Goal: Transaction & Acquisition: Book appointment/travel/reservation

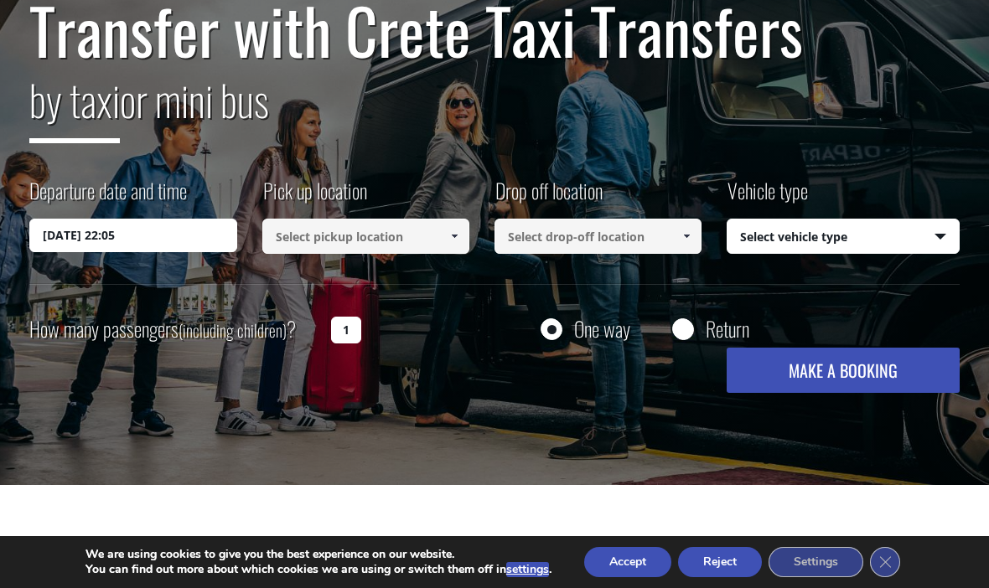
scroll to position [178, 0]
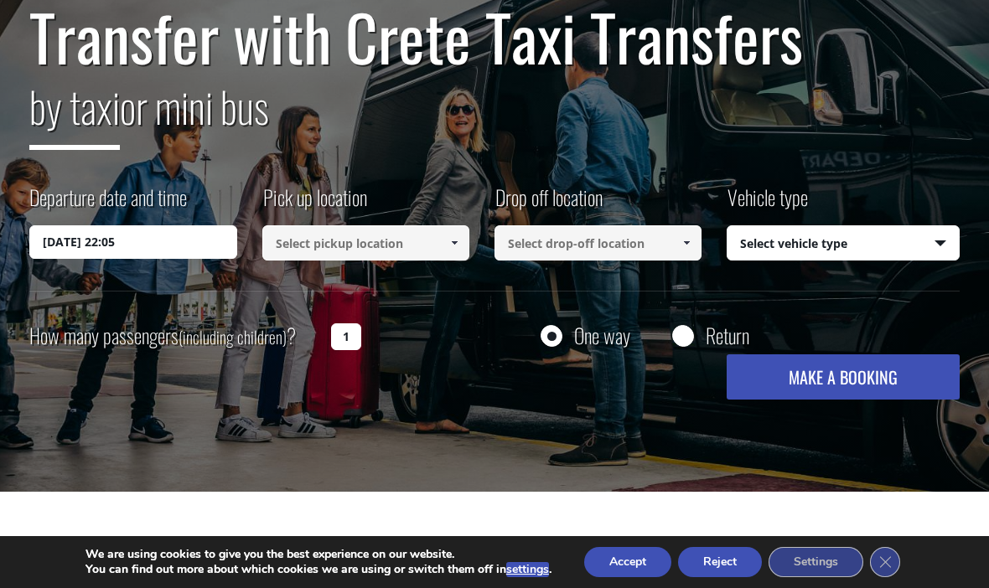
click at [456, 240] on span at bounding box center [453, 242] width 13 height 13
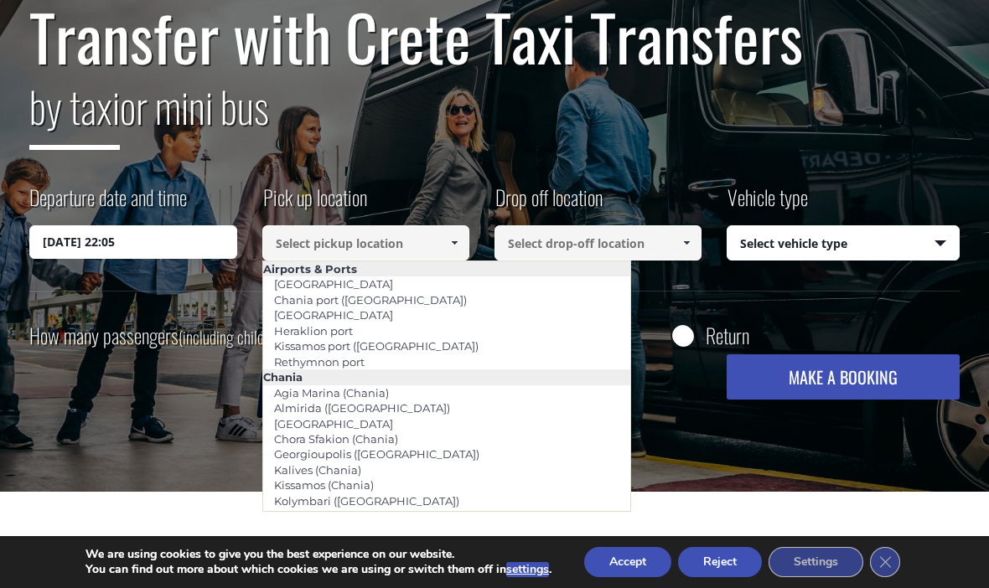
scroll to position [177, 0]
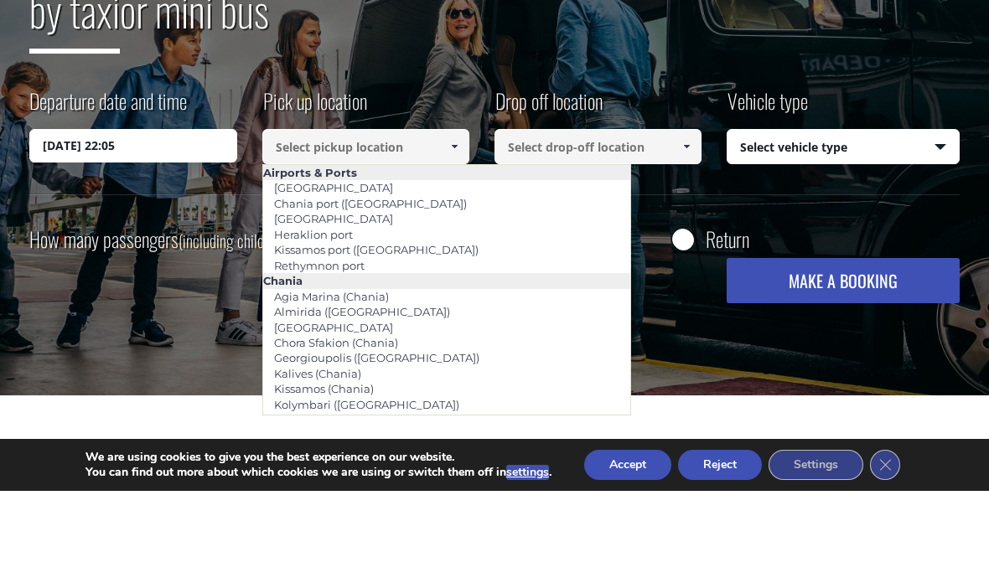
click at [328, 320] on link "Heraklion port" at bounding box center [313, 331] width 101 height 23
type input "Heraklion port"
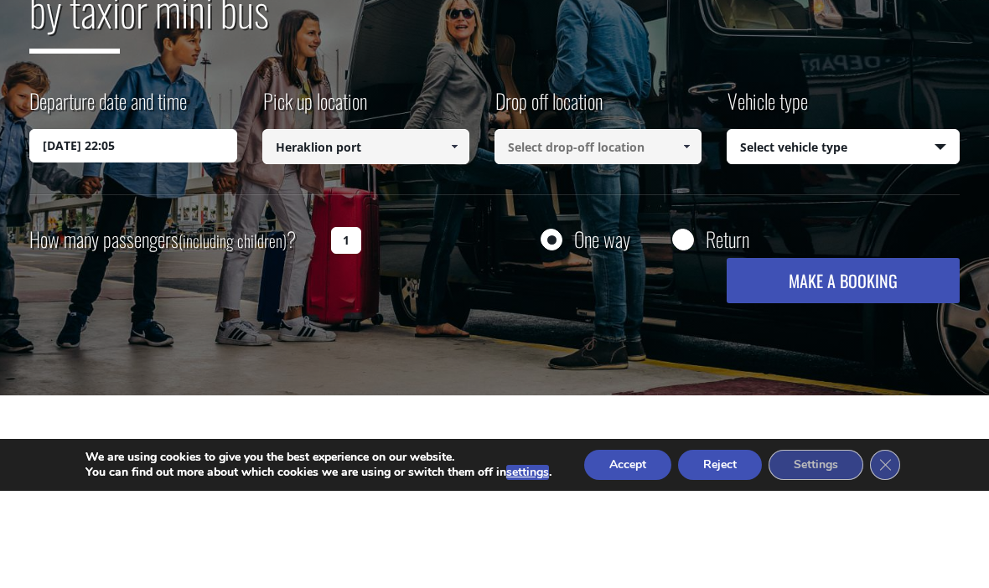
click at [541, 226] on input at bounding box center [597, 243] width 207 height 35
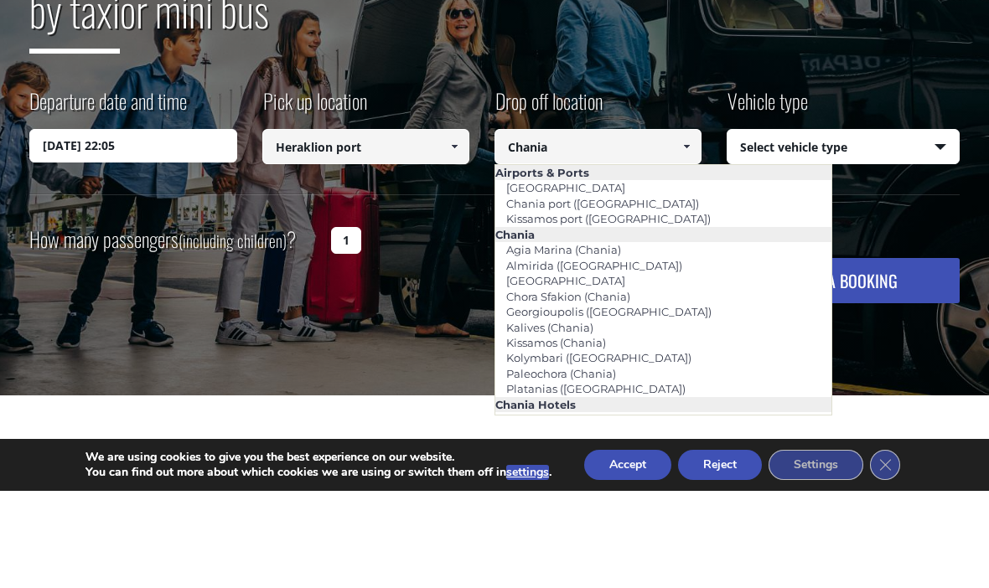
click at [558, 382] on link "Chora Sfakion (Chania)" at bounding box center [568, 393] width 146 height 23
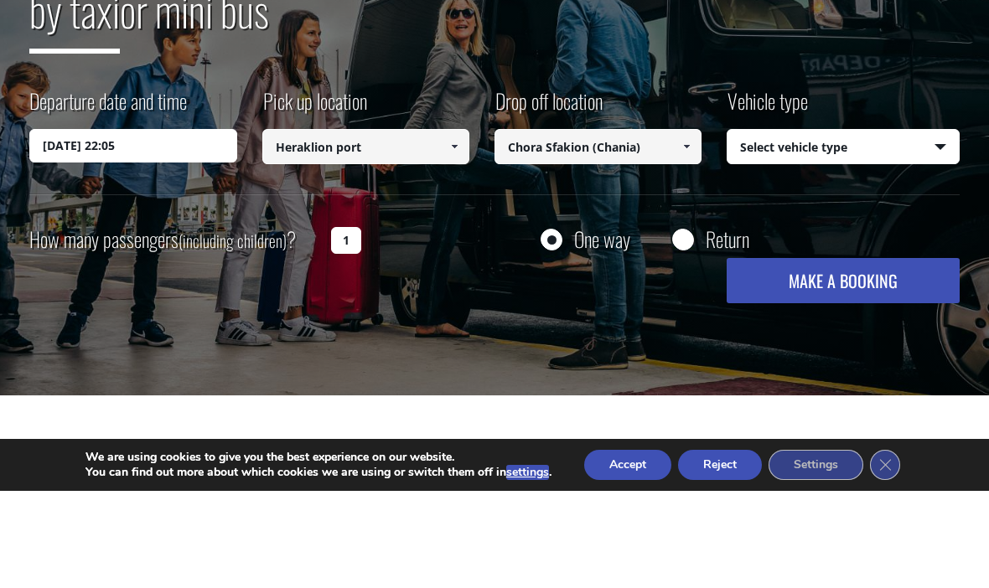
click at [685, 237] on span at bounding box center [686, 243] width 13 height 13
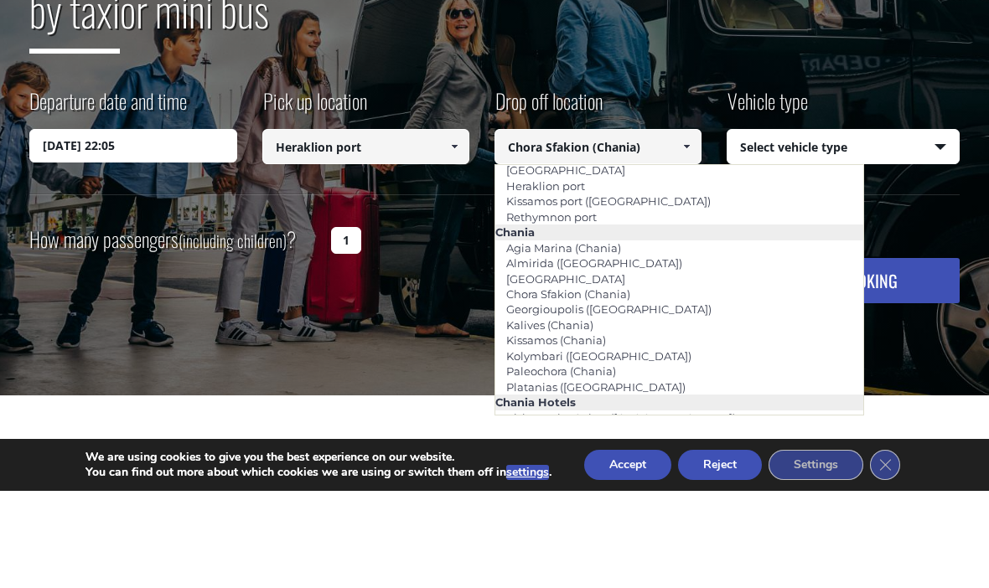
scroll to position [51, 0]
click at [541, 362] on link "[GEOGRAPHIC_DATA]" at bounding box center [565, 373] width 141 height 23
type input "[GEOGRAPHIC_DATA]"
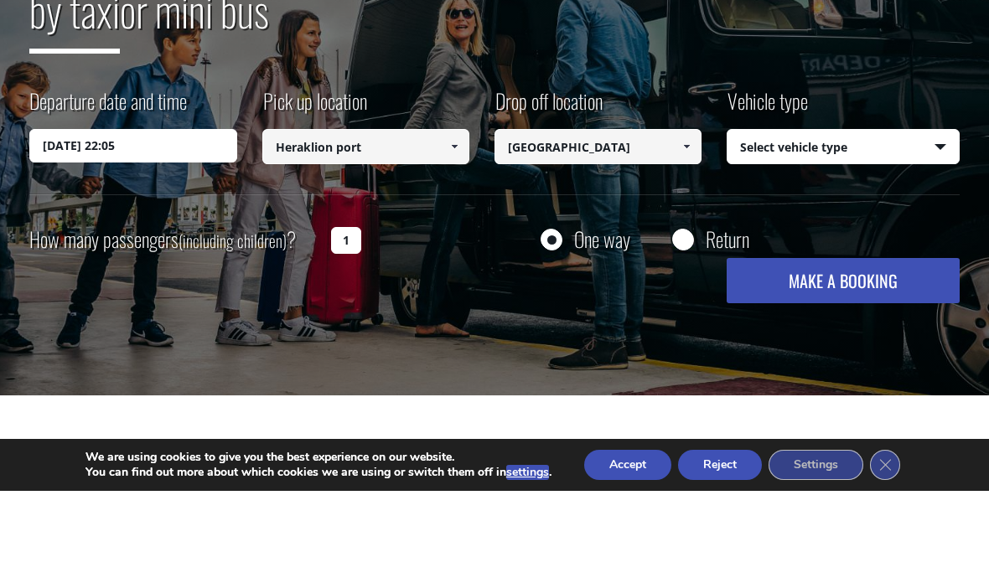
click at [930, 227] on select "Select vehicle type Taxi (4 passengers) Mercedes E Class Mini Van (7 passengers…" at bounding box center [842, 244] width 230 height 35
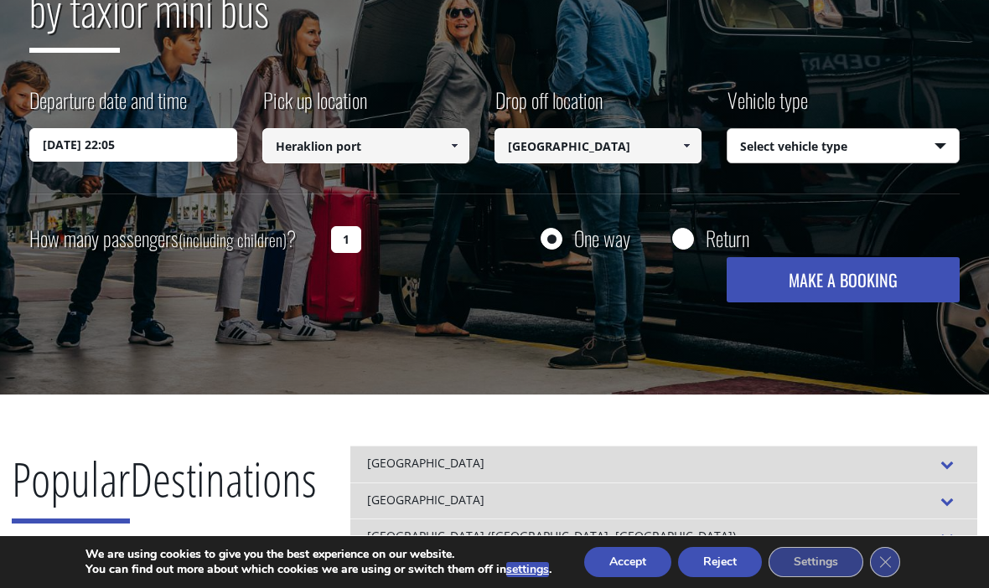
select select "540"
click at [848, 286] on button "MAKE A BOOKING" at bounding box center [842, 279] width 232 height 45
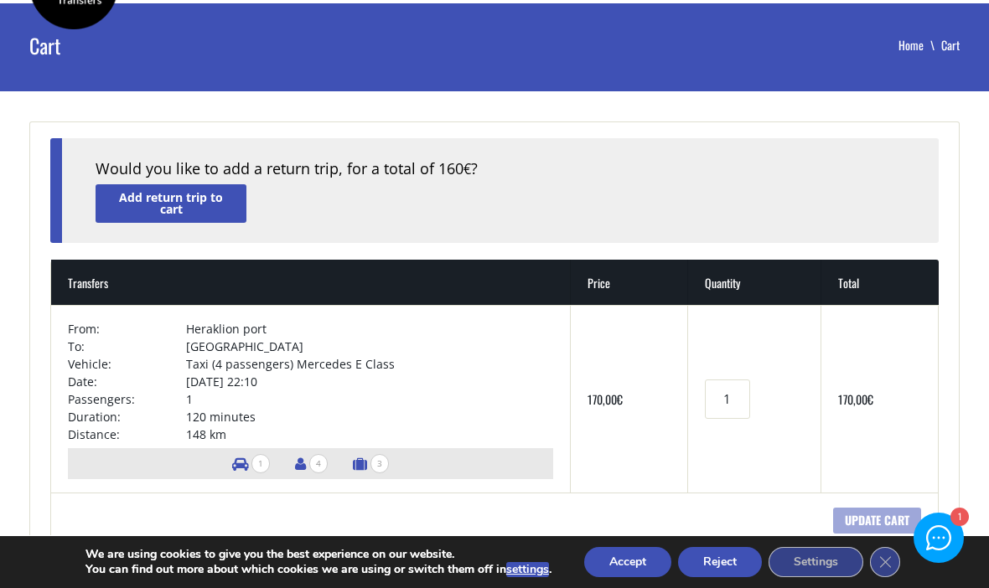
scroll to position [65, 0]
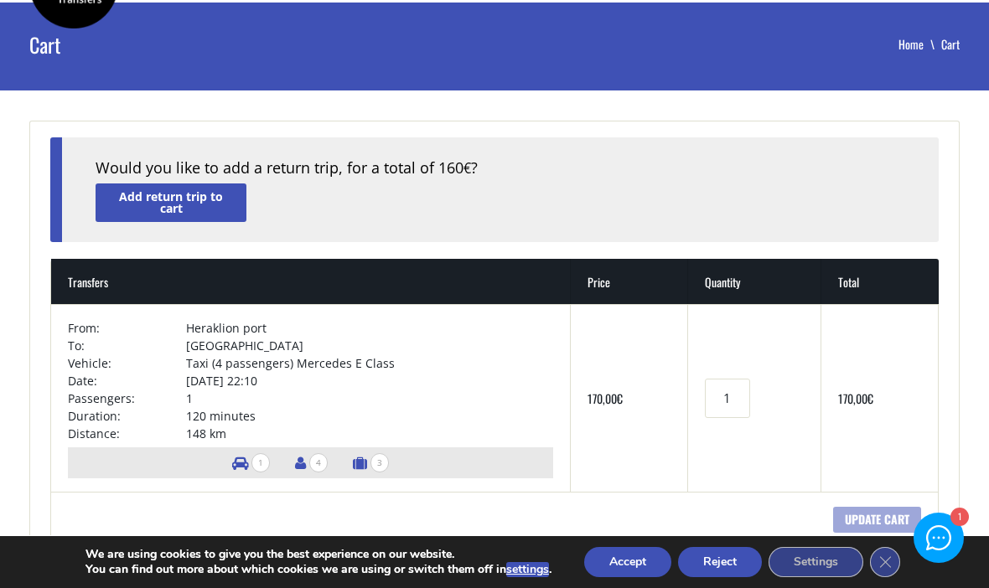
click at [571, 394] on td "170,00 €" at bounding box center [629, 398] width 116 height 188
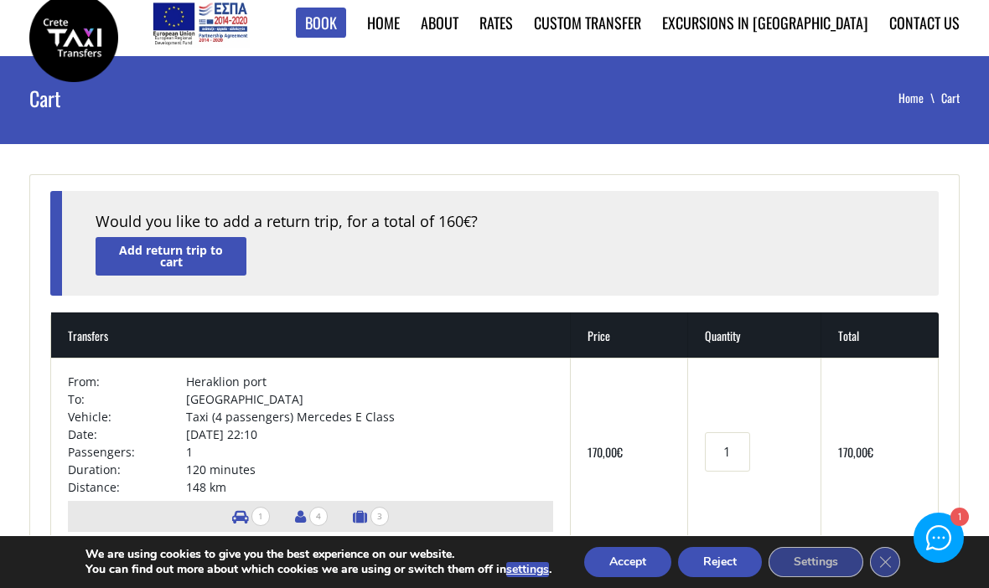
scroll to position [0, 0]
